Goal: Task Accomplishment & Management: Manage account settings

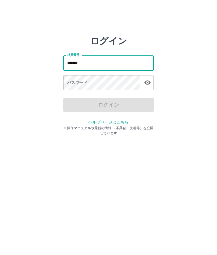
type input "*******"
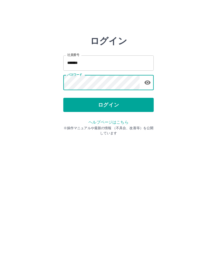
click at [123, 102] on button "ログイン" at bounding box center [108, 105] width 91 height 14
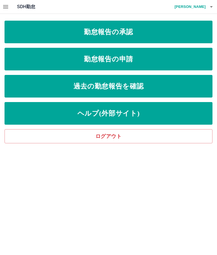
click at [171, 31] on link "勤怠報告の承認" at bounding box center [109, 32] width 208 height 23
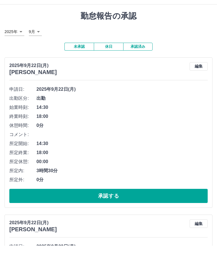
scroll to position [10, 0]
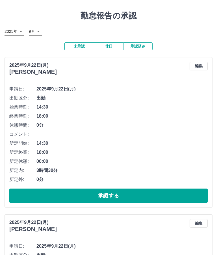
click at [121, 194] on button "承認する" at bounding box center [108, 196] width 199 height 14
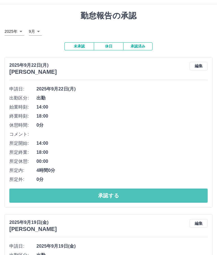
click at [142, 192] on button "承認する" at bounding box center [108, 196] width 199 height 14
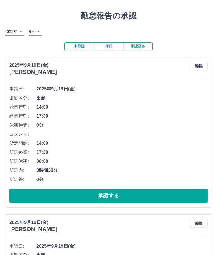
click at [159, 184] on div "申請日: [DATE] 出勤区分: 出勤 始業時刻: 14:00 終業時刻: 17:30 休憩時間: 0分 コメント: 所定開始: 14:00 所定終業: 1…" at bounding box center [108, 144] width 199 height 118
click at [143, 193] on button "承認する" at bounding box center [108, 196] width 199 height 14
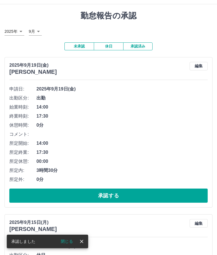
click at [155, 195] on button "承認する" at bounding box center [108, 196] width 199 height 14
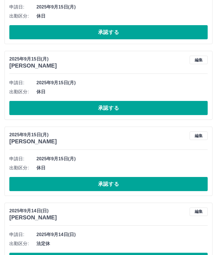
scroll to position [91, 0]
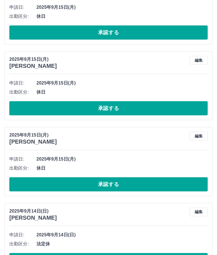
click at [180, 37] on button "承認する" at bounding box center [108, 33] width 199 height 14
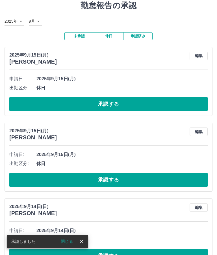
scroll to position [0, 0]
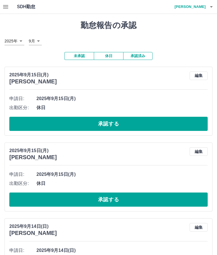
click at [134, 122] on button "承認する" at bounding box center [108, 124] width 199 height 14
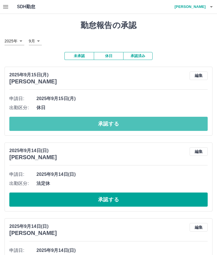
click at [127, 119] on button "承認する" at bounding box center [108, 124] width 199 height 14
click at [126, 124] on button "承認する" at bounding box center [108, 124] width 199 height 14
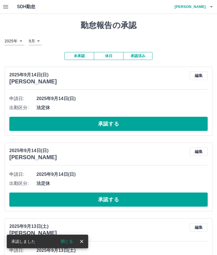
click at [124, 119] on button "承認する" at bounding box center [108, 124] width 199 height 14
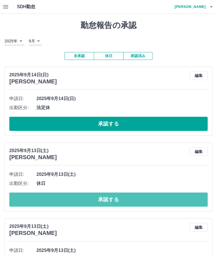
click at [113, 200] on button "承認する" at bounding box center [108, 200] width 199 height 14
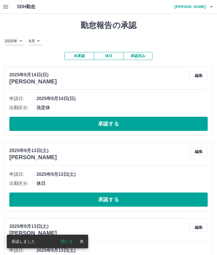
click at [128, 123] on button "承認する" at bounding box center [108, 124] width 199 height 14
click at [119, 203] on button "承認する" at bounding box center [108, 200] width 199 height 14
click at [134, 122] on button "承認する" at bounding box center [108, 124] width 199 height 14
click at [132, 123] on button "承認する" at bounding box center [108, 124] width 199 height 14
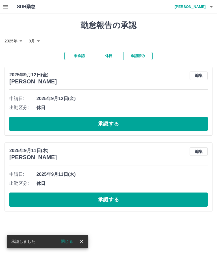
click at [137, 123] on button "承認する" at bounding box center [108, 124] width 199 height 14
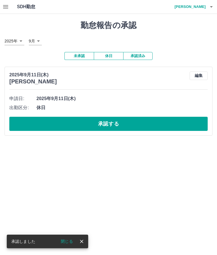
click at [168, 123] on button "承認する" at bounding box center [108, 124] width 199 height 14
